Goal: Task Accomplishment & Management: Manage account settings

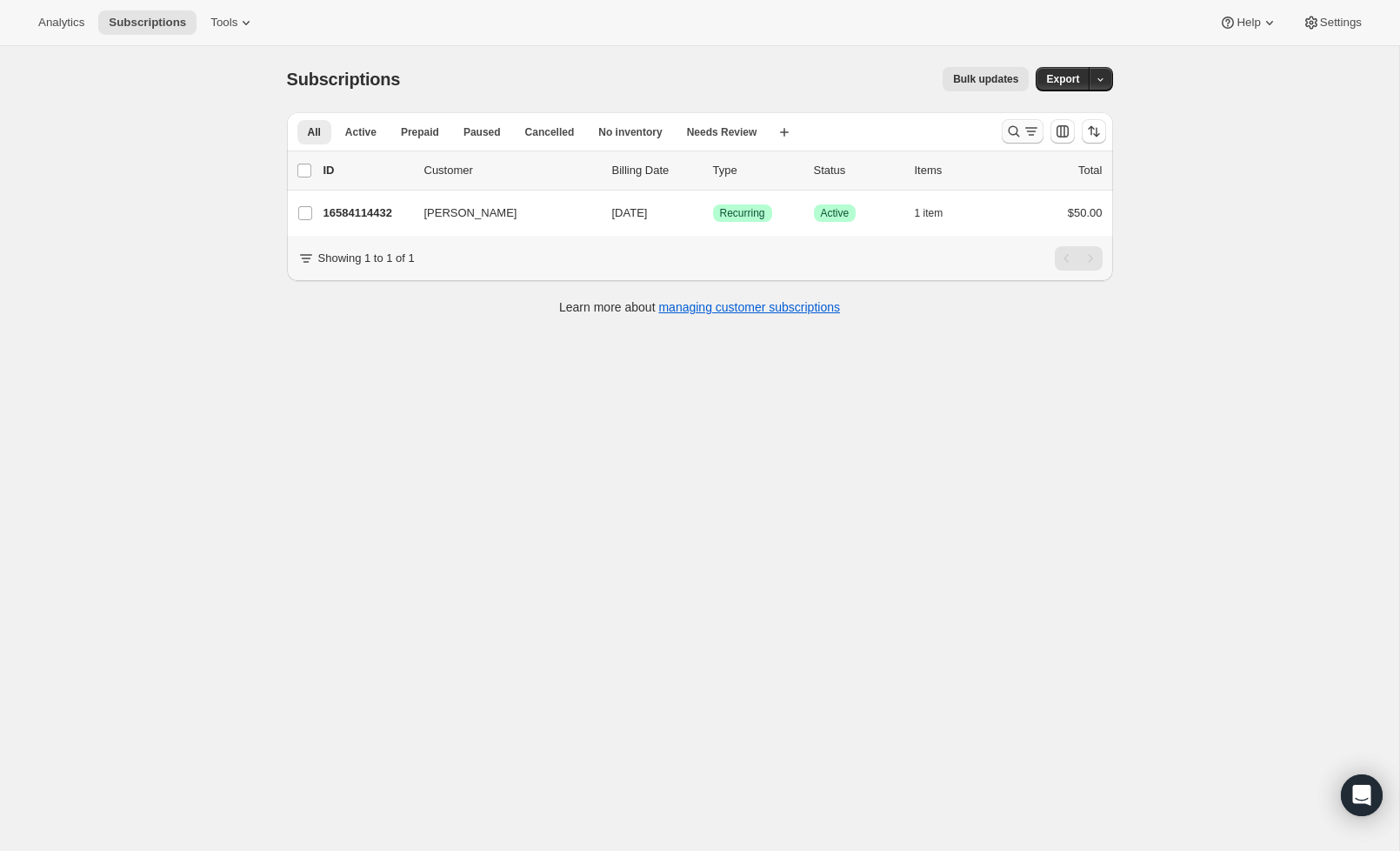
click at [1007, 124] on icon "Search and filter results" at bounding box center [1014, 131] width 17 height 17
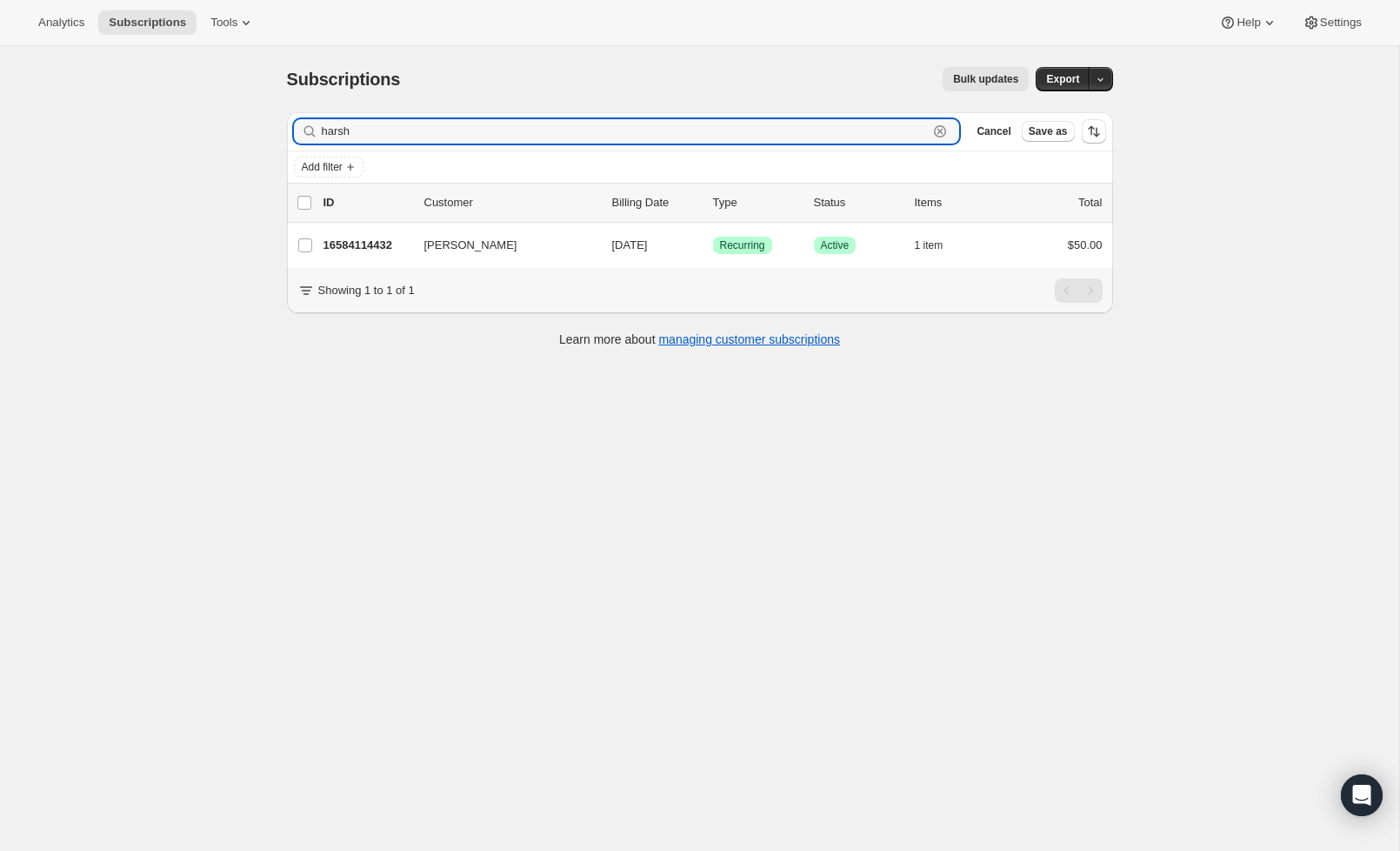
click at [947, 129] on icon "button" at bounding box center [939, 131] width 17 height 17
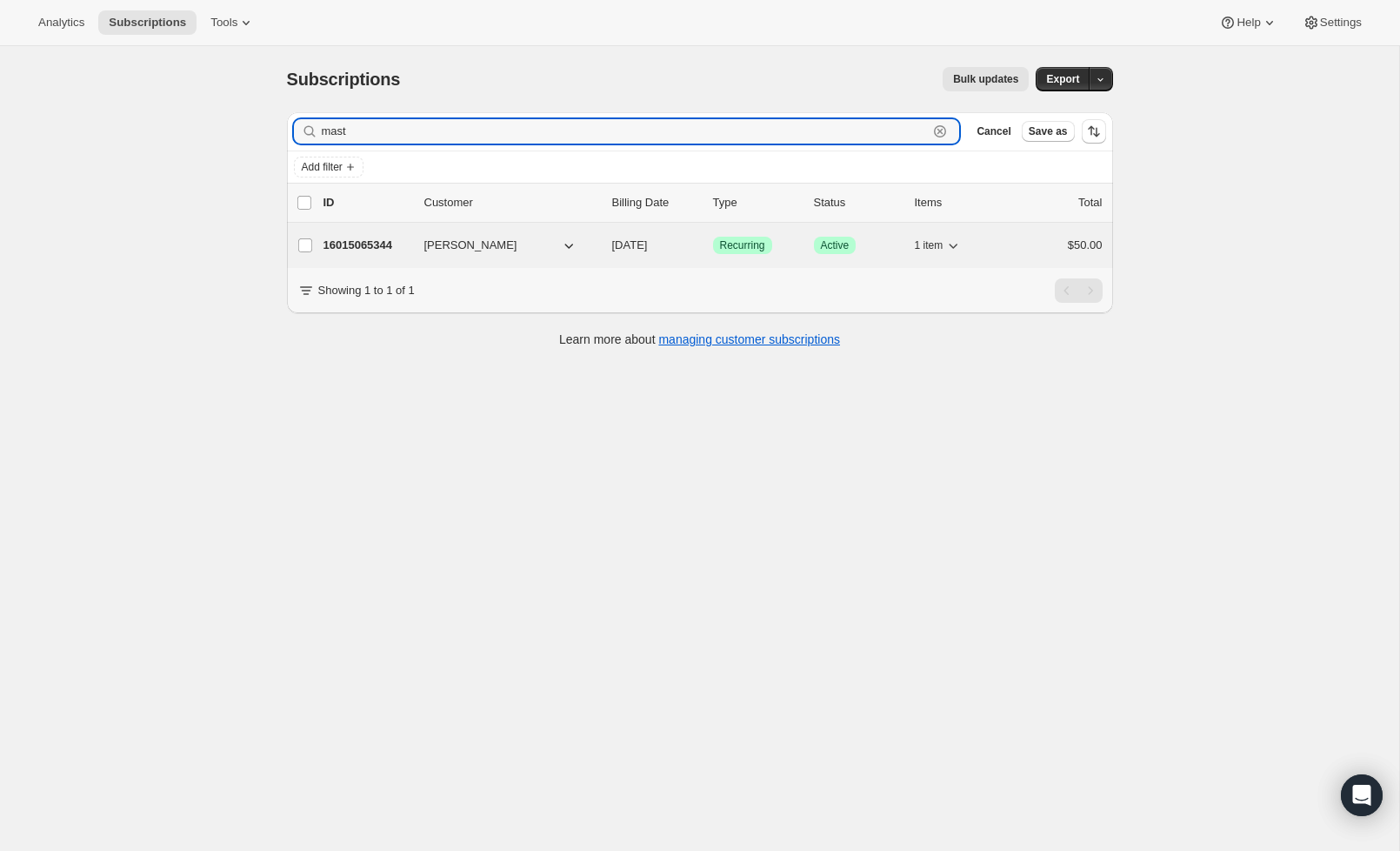
type input "mast"
click at [345, 255] on div "16015065344 [PERSON_NAME] [DATE] Success Recurring Success Active 1 item $50.00" at bounding box center [713, 245] width 779 height 24
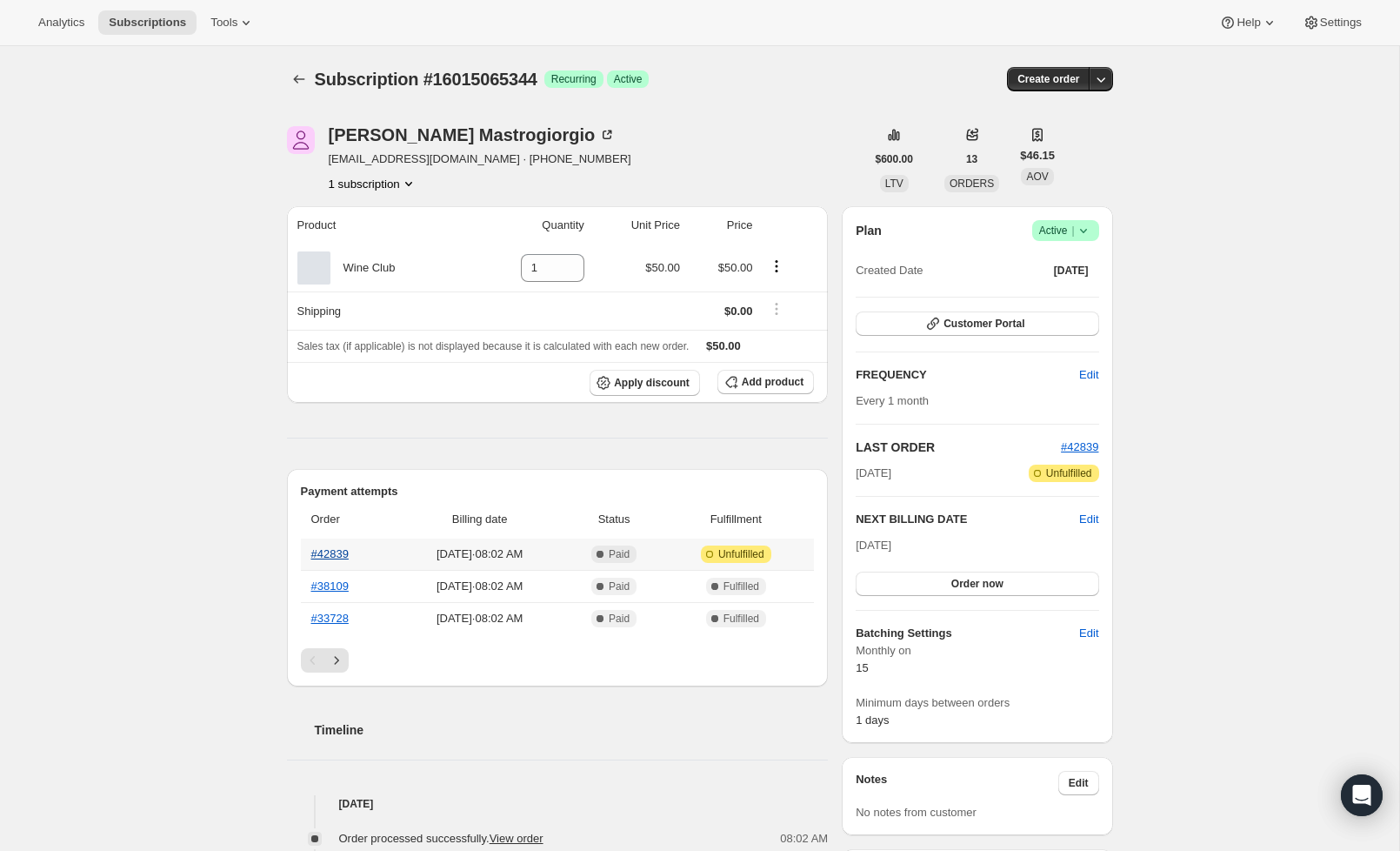
click at [331, 556] on link "#42839" at bounding box center [330, 553] width 38 height 13
